Goal: Task Accomplishment & Management: Manage account settings

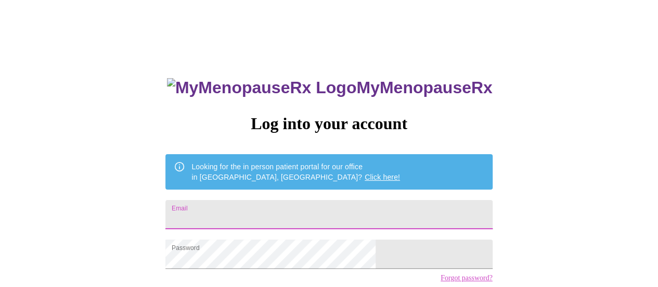
click at [331, 206] on input "Email" at bounding box center [328, 214] width 327 height 29
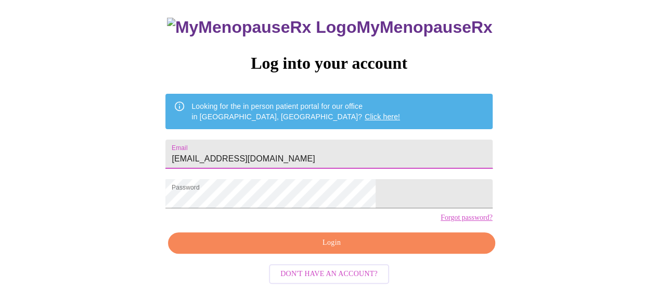
scroll to position [80, 0]
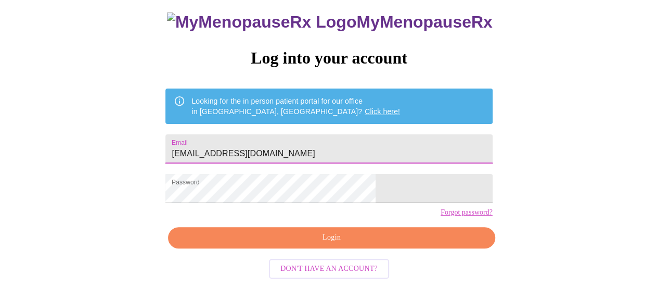
type input "[EMAIL_ADDRESS][DOMAIN_NAME]"
click at [345, 244] on span "Login" at bounding box center [331, 237] width 303 height 13
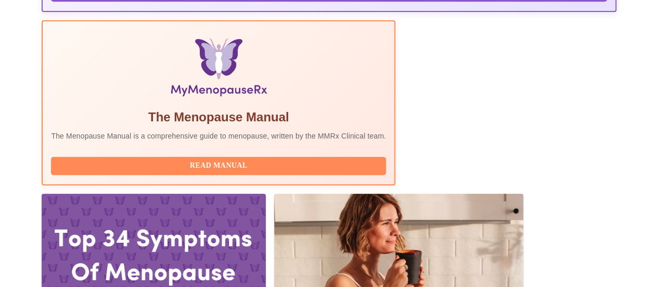
scroll to position [339, 0]
